Goal: Transaction & Acquisition: Purchase product/service

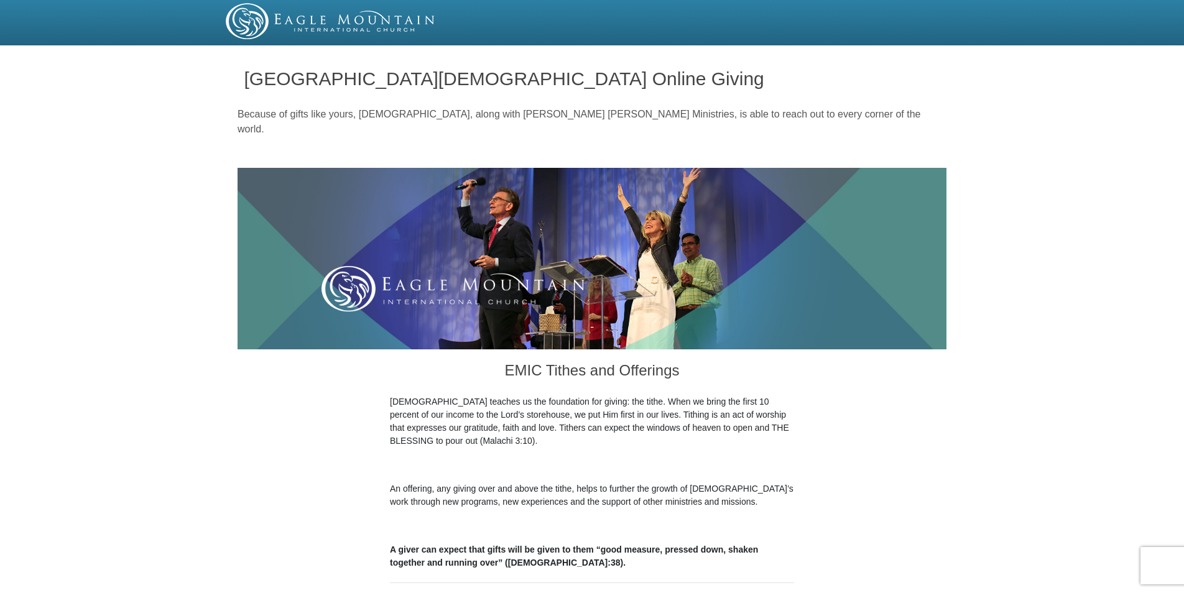
radio input "true"
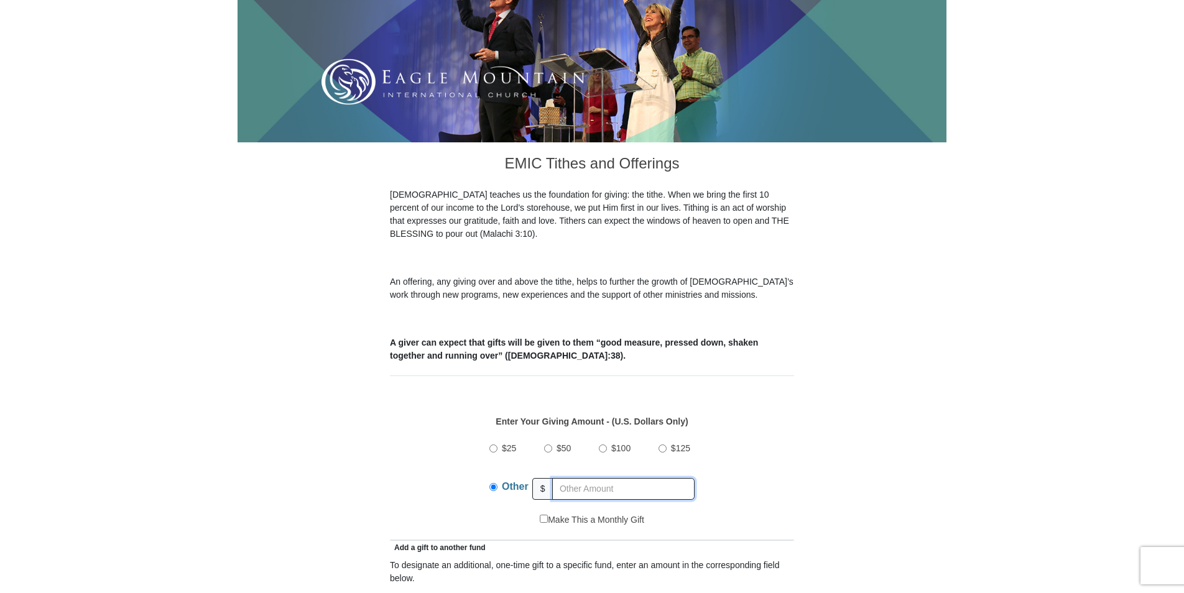
scroll to position [207, 0]
click at [589, 478] on input "text" at bounding box center [623, 489] width 142 height 22
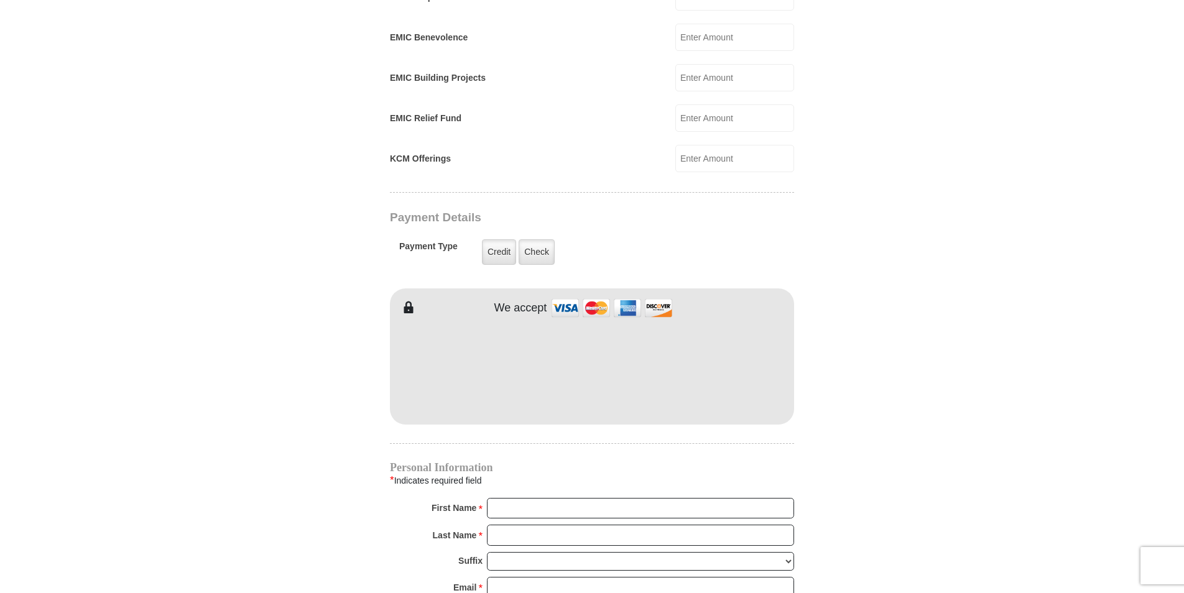
scroll to position [829, 0]
type input "270.00"
click at [537, 237] on label "Check" at bounding box center [536, 249] width 36 height 25
click at [0, 0] on input "Check" at bounding box center [0, 0] width 0 height 0
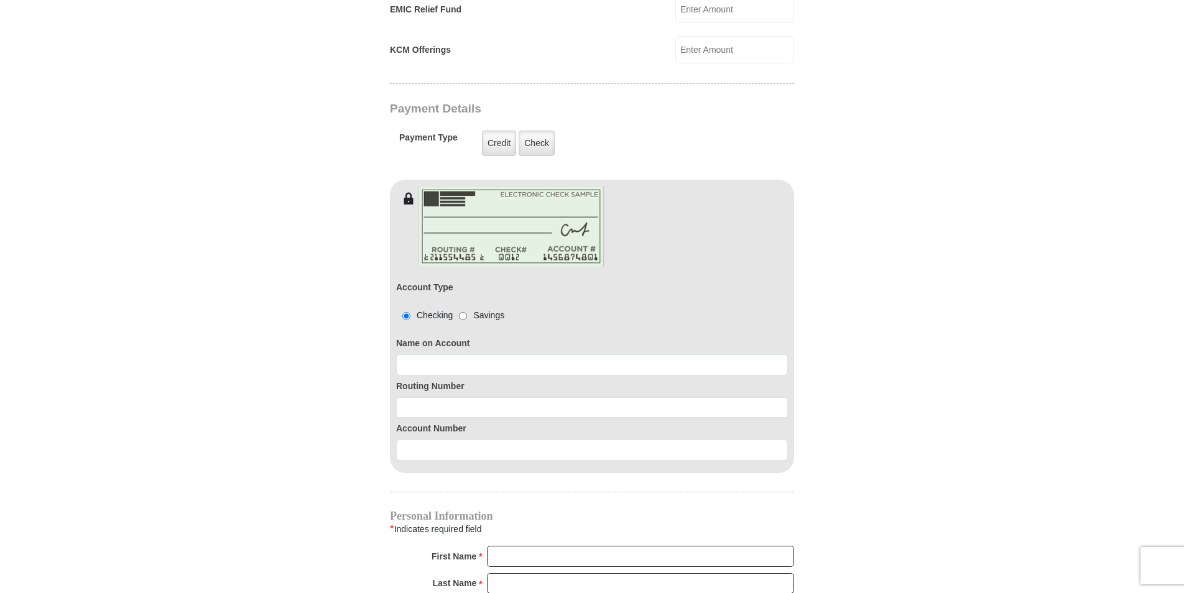
scroll to position [953, 0]
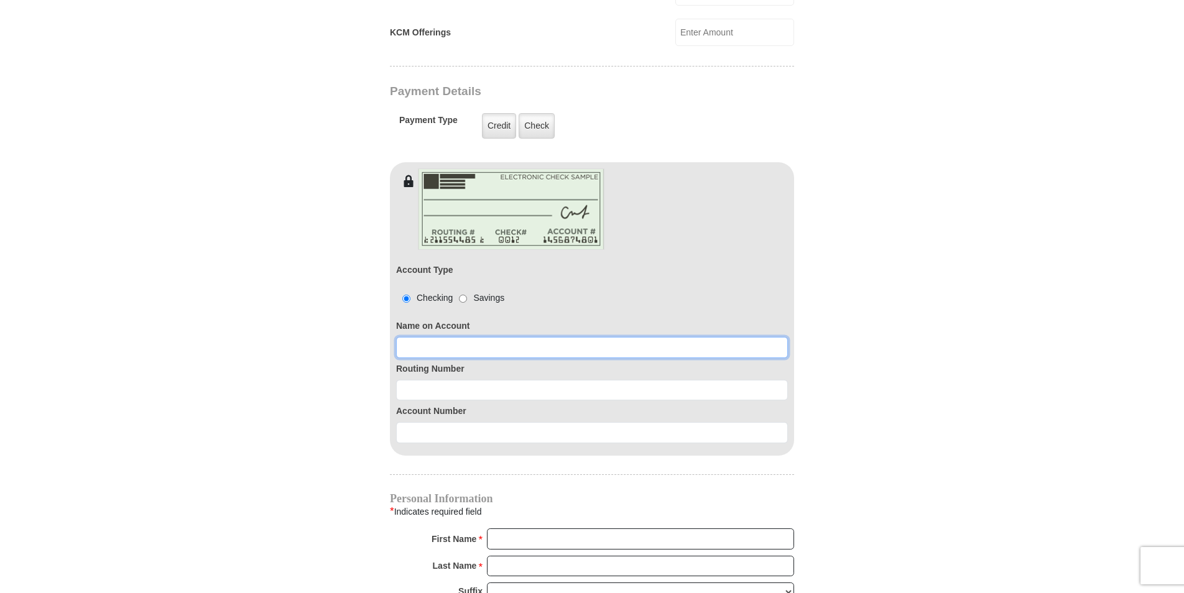
click at [453, 340] on input at bounding box center [592, 347] width 392 height 21
type input "James G Godwin Rita A Godwin"
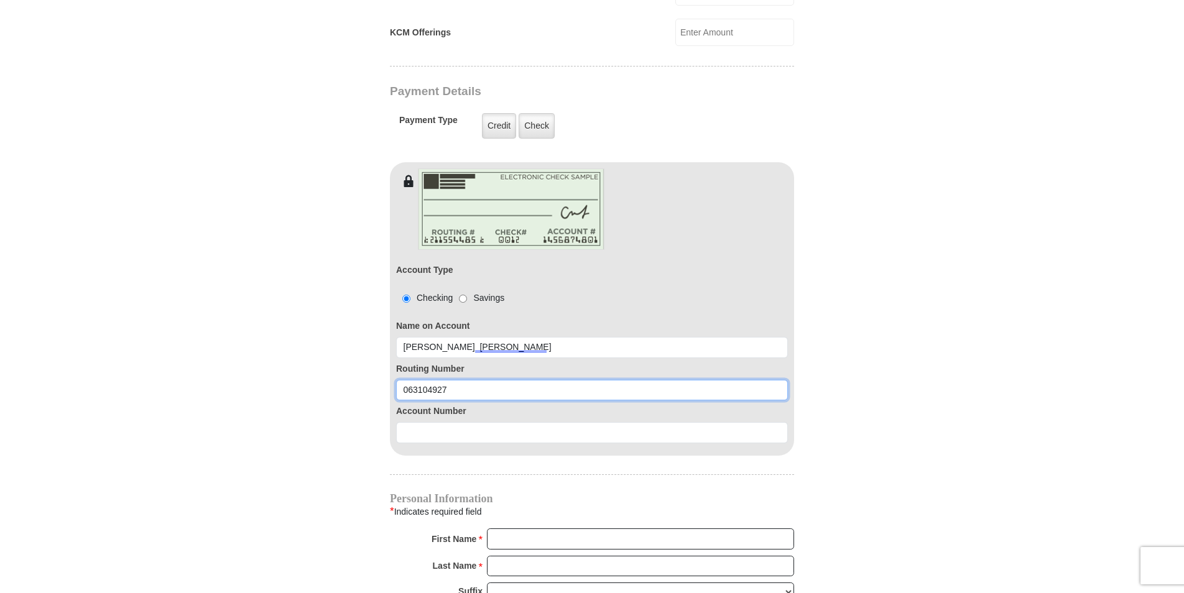
type input "063104927"
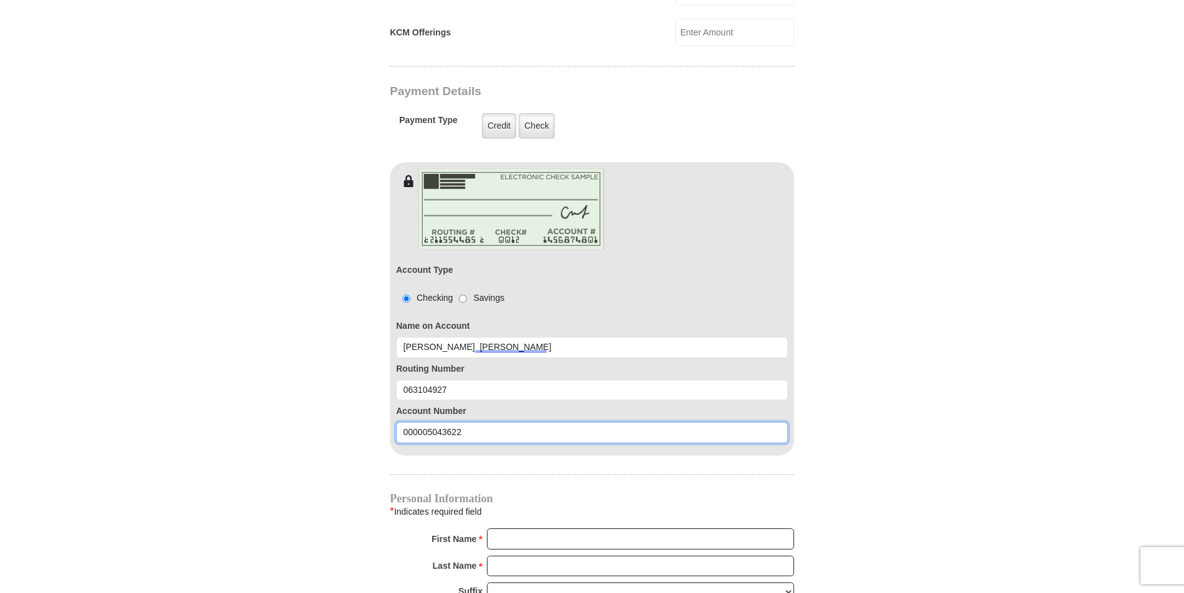
type input "000005043622"
click at [514, 536] on div "First Name * Please enter First Name" at bounding box center [592, 541] width 404 height 27
click at [515, 528] on input "First Name *" at bounding box center [640, 538] width 307 height 21
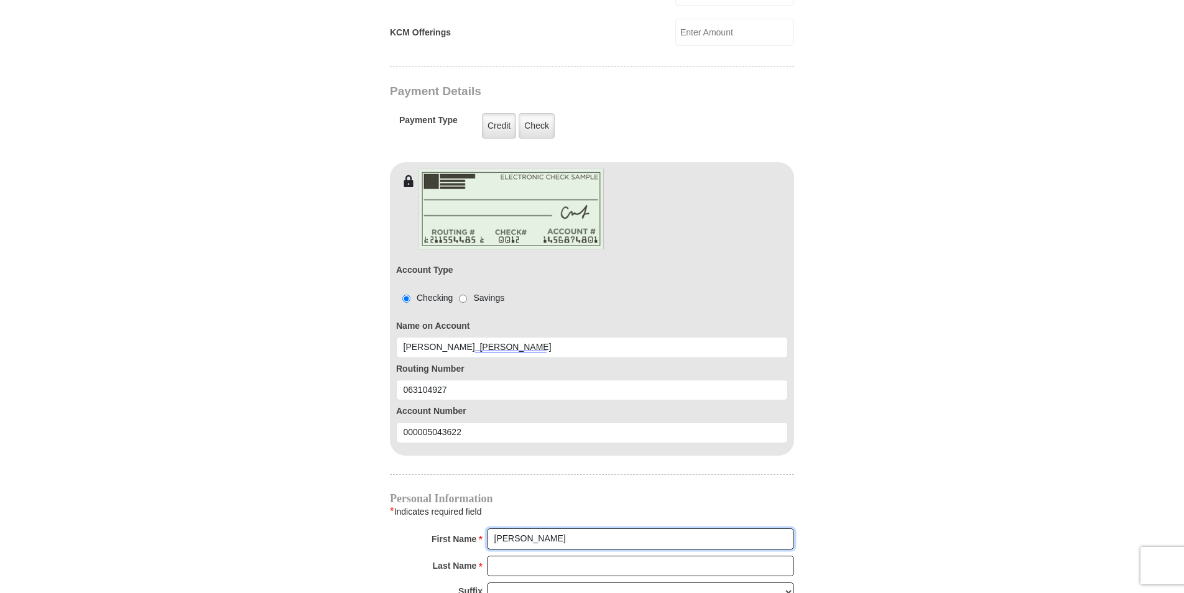
click at [555, 528] on input "Rita A Godwin" at bounding box center [640, 538] width 307 height 21
type input "Rita"
type input "Godwin"
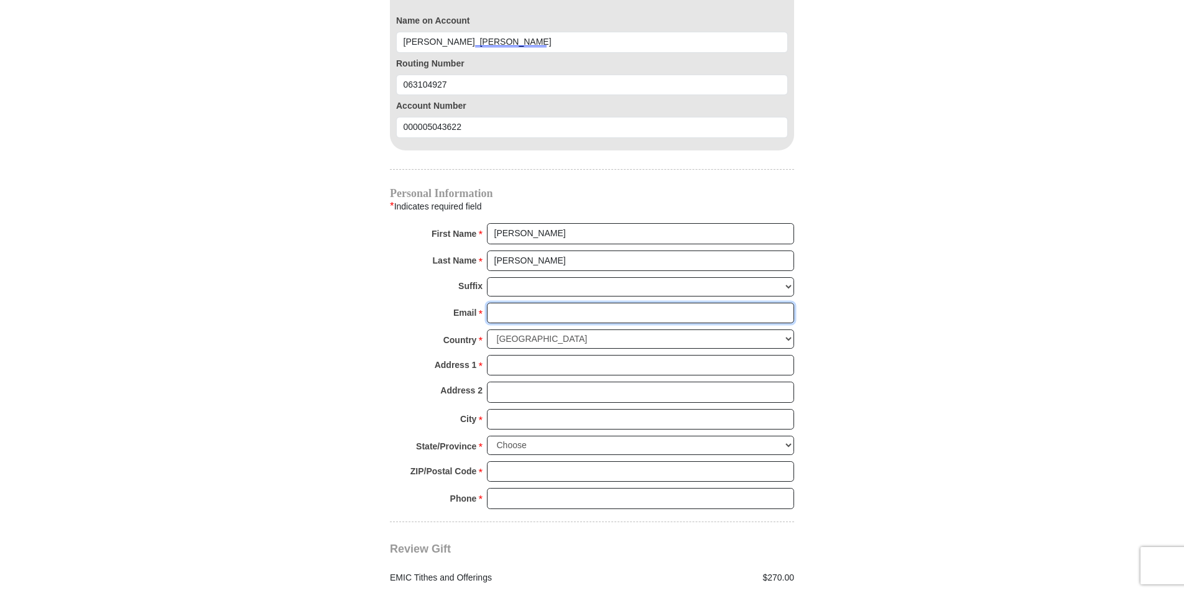
scroll to position [1260, 0]
type input "godwin264@embarqmail.com"
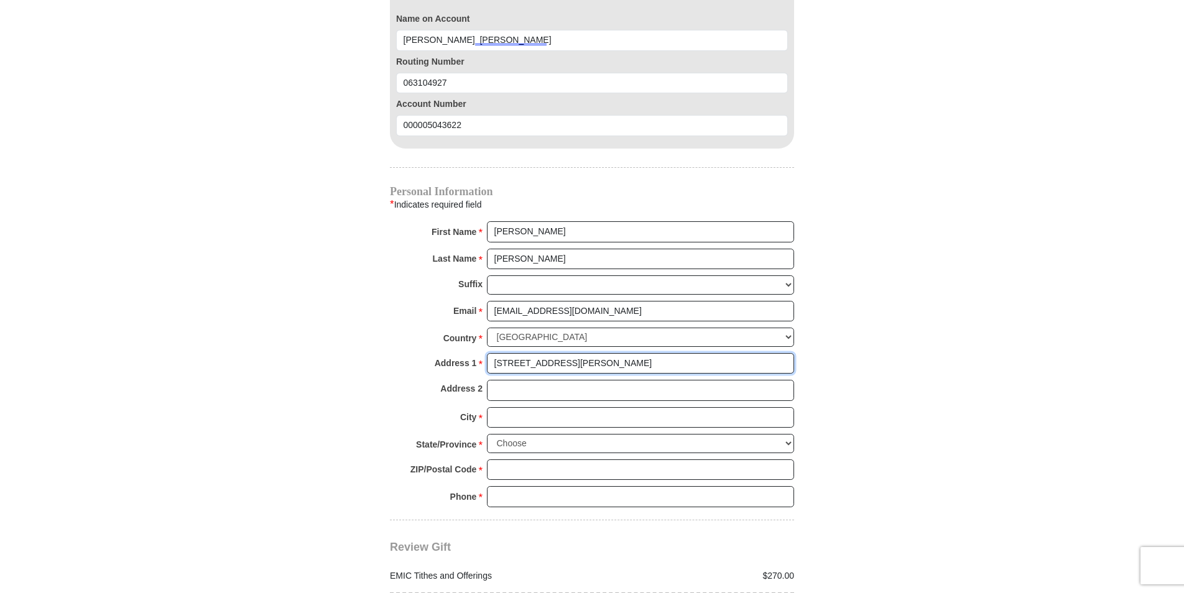
type input "7431 SW Fox Run Trail"
type input "Arcadia"
select select "FL"
type input "34266"
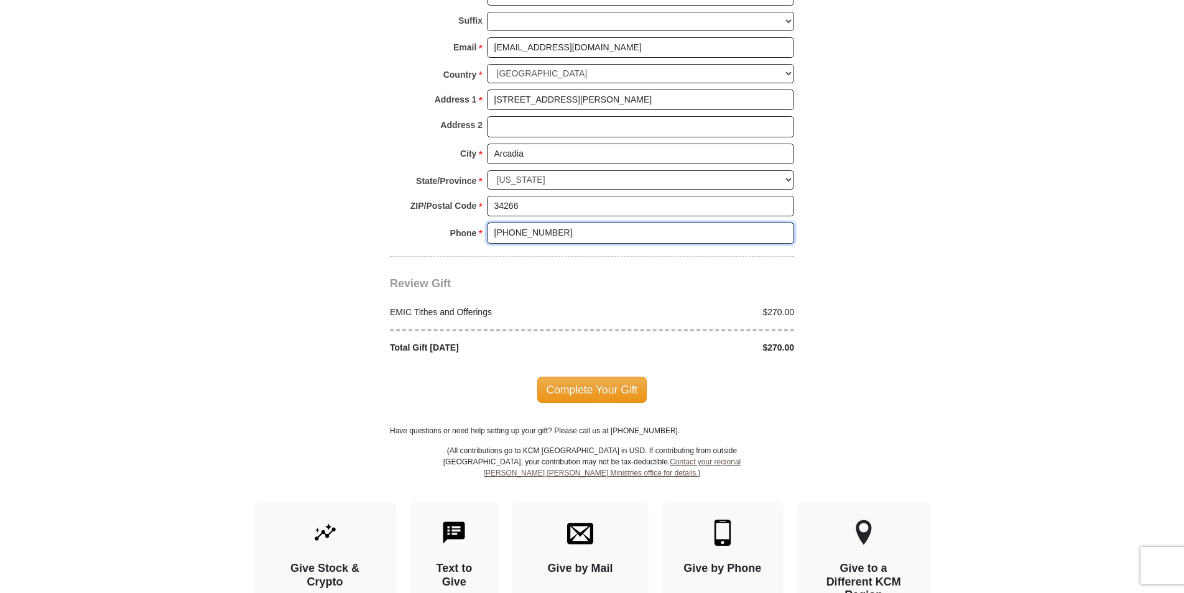
scroll to position [1550, 0]
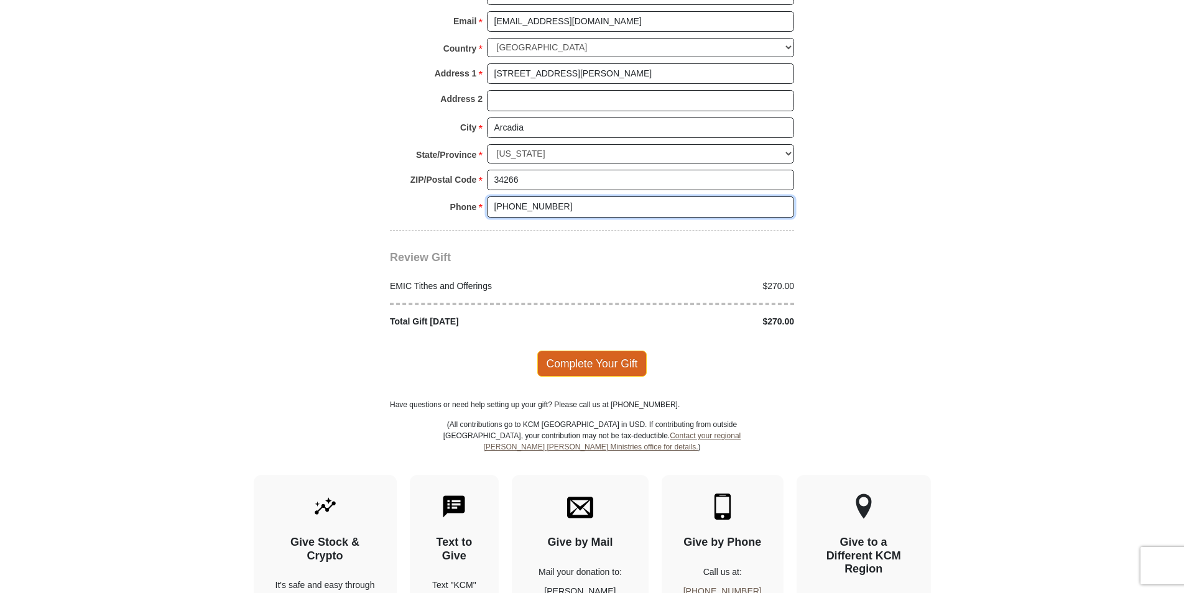
type input "941-286-5397"
click at [578, 351] on span "Complete Your Gift" at bounding box center [592, 364] width 110 height 26
